Goal: Obtain resource: Obtain resource

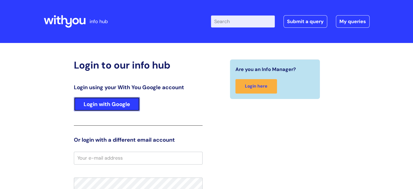
click at [123, 103] on link "Login with Google" at bounding box center [107, 104] width 66 height 14
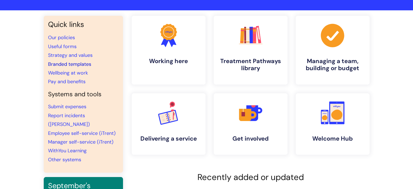
scroll to position [32, 0]
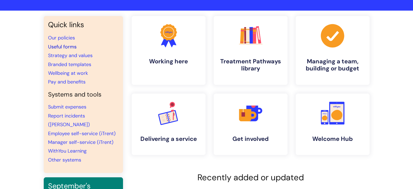
click at [68, 44] on link "Useful forms" at bounding box center [62, 46] width 29 height 7
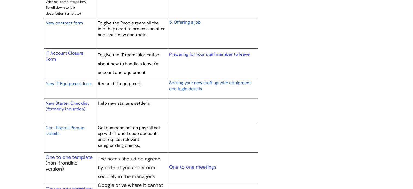
scroll to position [541, 0]
click at [62, 106] on link "New Starter Checklist (formerly Induction)" at bounding box center [67, 106] width 43 height 12
